Goal: Navigation & Orientation: Find specific page/section

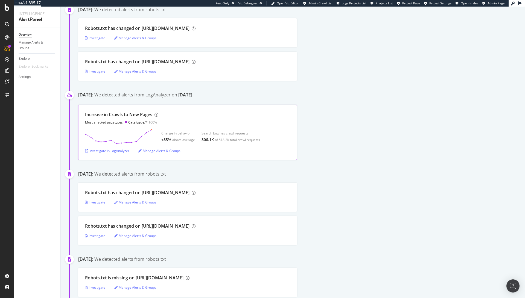
scroll to position [190, 0]
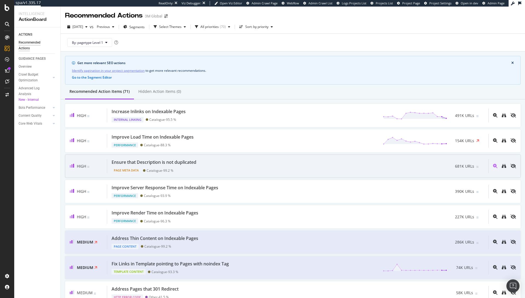
click at [415, 168] on div "Ensure that Description is not duplicated Page Meta Data Catalogue - 99.2 % 681…" at bounding box center [297, 166] width 381 height 14
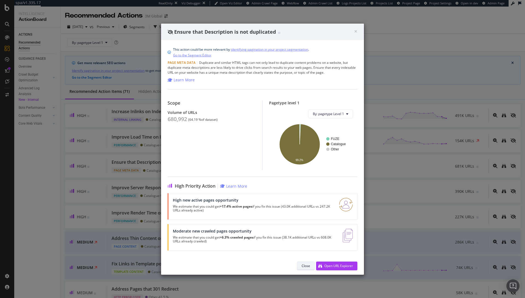
click at [305, 267] on div "Close" at bounding box center [306, 265] width 8 height 5
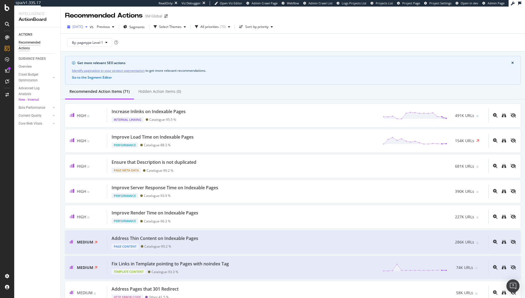
click at [83, 26] on span "[DATE]" at bounding box center [78, 26] width 11 height 5
click at [110, 27] on span "Previous" at bounding box center [102, 26] width 15 height 5
click at [83, 28] on span "2025 Aug. 3rd" at bounding box center [78, 26] width 11 height 5
click at [219, 47] on div "By: pagetype Level 1" at bounding box center [293, 43] width 456 height 18
click at [145, 27] on span "Segments" at bounding box center [136, 27] width 15 height 5
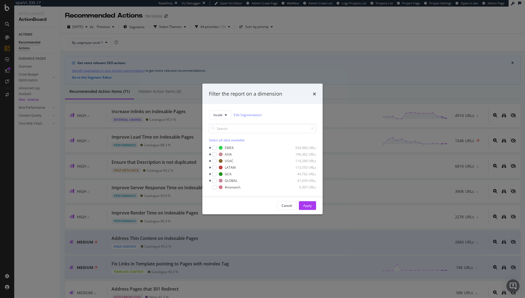
click at [269, 44] on div "Filter the report on a dimension locale Edit Segmentation Select all data avail…" at bounding box center [262, 149] width 525 height 298
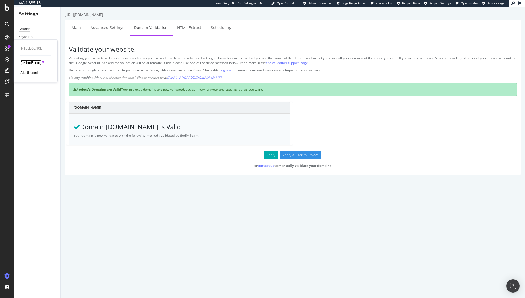
click at [27, 61] on div "ActionBoard" at bounding box center [30, 62] width 21 height 5
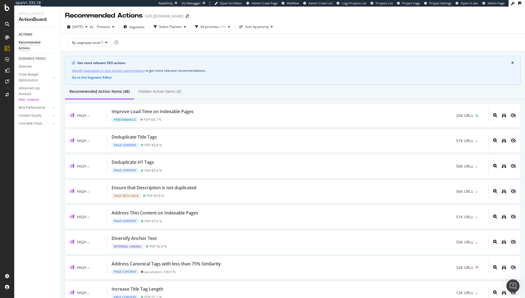
click at [207, 56] on div "Get more relevant SEO actions Identify pagination in your project segmentation …" at bounding box center [293, 70] width 456 height 29
click at [83, 26] on span "2025 Aug. 8th" at bounding box center [78, 26] width 11 height 5
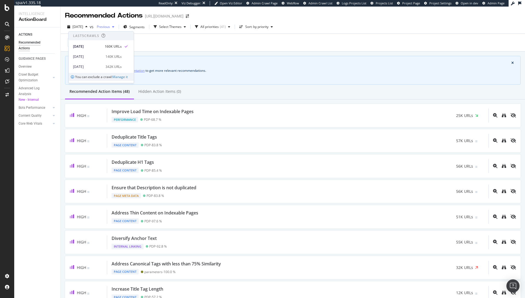
click at [110, 28] on span "Previous" at bounding box center [102, 26] width 15 height 5
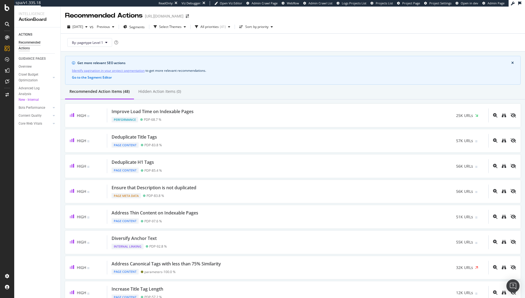
click at [345, 71] on div "Identify pagination in your project segmentation to get more relevant recommend…" at bounding box center [293, 71] width 442 height 6
click at [80, 29] on span "[DATE]" at bounding box center [78, 26] width 11 height 5
click at [110, 27] on span "Previous" at bounding box center [102, 26] width 15 height 5
click at [380, 68] on div "Identify pagination in your project segmentation to get more relevant recommend…" at bounding box center [293, 71] width 442 height 6
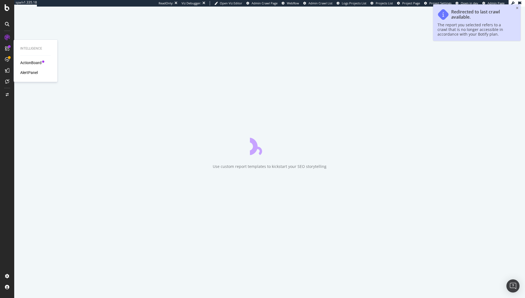
click at [37, 62] on div "ActionBoard" at bounding box center [30, 62] width 21 height 5
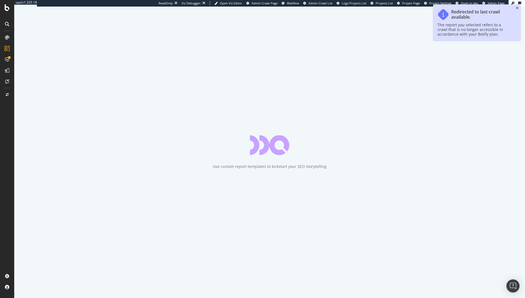
click at [518, 8] on icon "close toast" at bounding box center [517, 8] width 2 height 3
